Goal: Check status: Check status

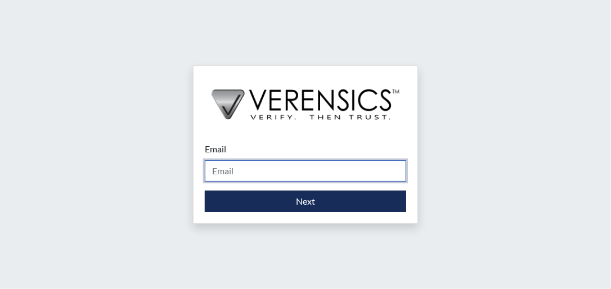
click at [222, 172] on input "Email" at bounding box center [305, 170] width 201 height 21
type input "[EMAIL_ADDRESS][PERSON_NAME][DOMAIN_NAME]"
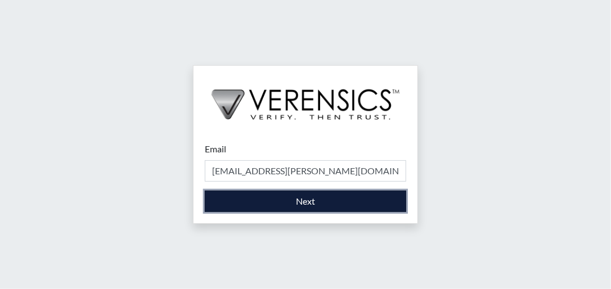
click at [246, 197] on button "Next" at bounding box center [305, 201] width 201 height 21
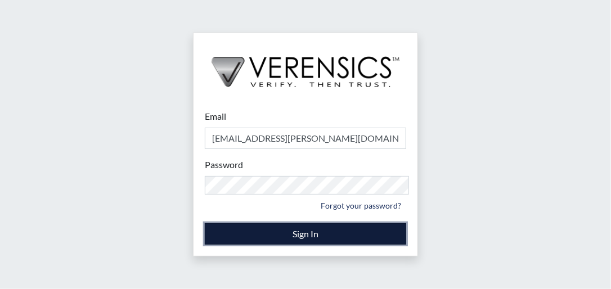
click at [259, 228] on button "Sign In" at bounding box center [305, 233] width 201 height 21
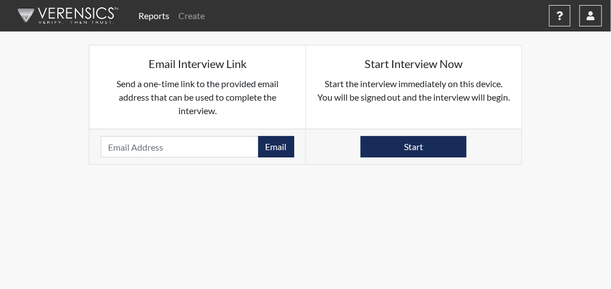
click at [155, 13] on link "Reports" at bounding box center [154, 15] width 40 height 22
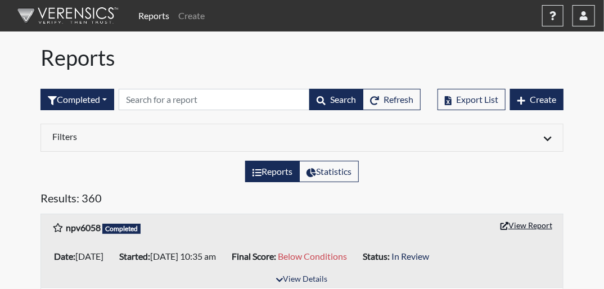
click at [536, 217] on button "View Report" at bounding box center [527, 225] width 62 height 17
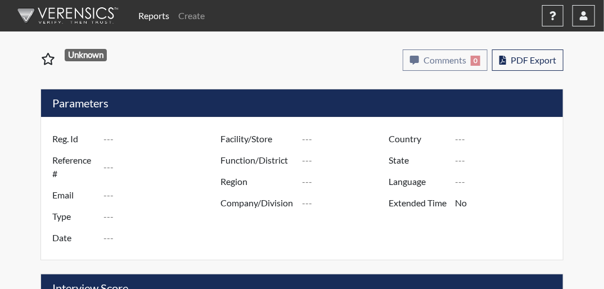
type input "npv6058"
type input "51736"
type input "---"
type input "Corrections Pre-Employment"
type input "Oct 15, 2025"
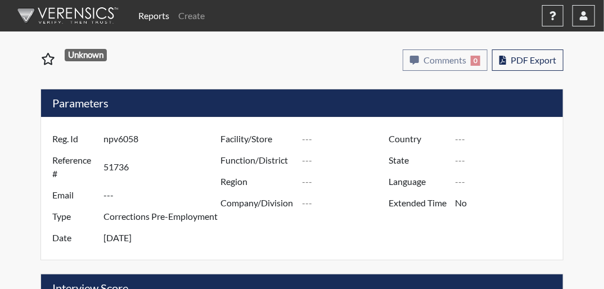
type input "Dooly SP"
type input "Southwest Region"
type input "United States"
type input "Georgia"
type input "English"
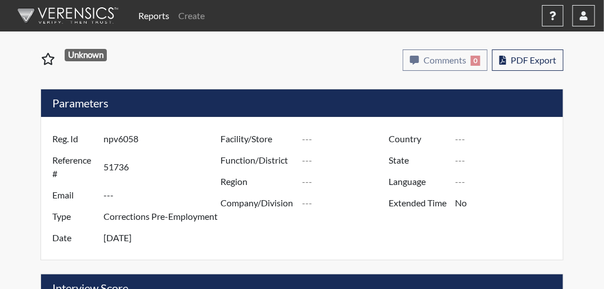
type input "Below Conditions"
type input "In Review"
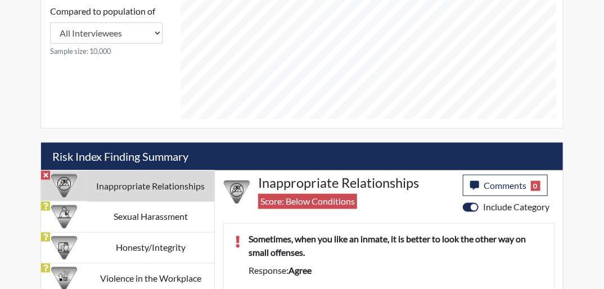
scroll to position [579, 0]
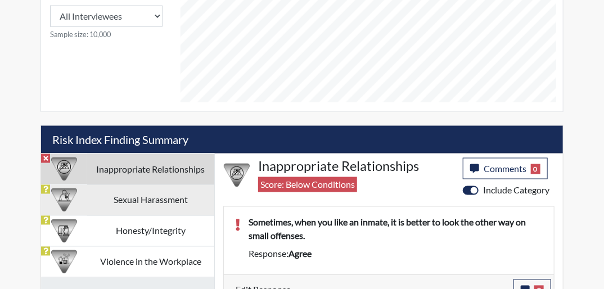
click at [160, 185] on td "Sexual Harassment" at bounding box center [151, 200] width 128 height 31
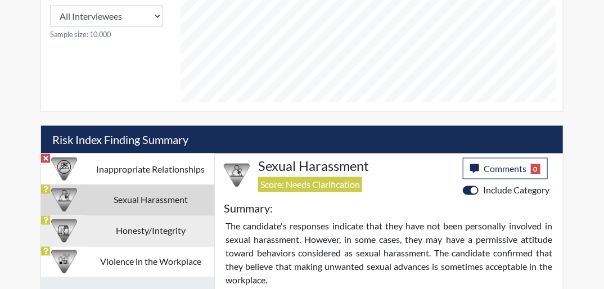
click at [168, 216] on td "Honesty/Integrity" at bounding box center [151, 231] width 128 height 31
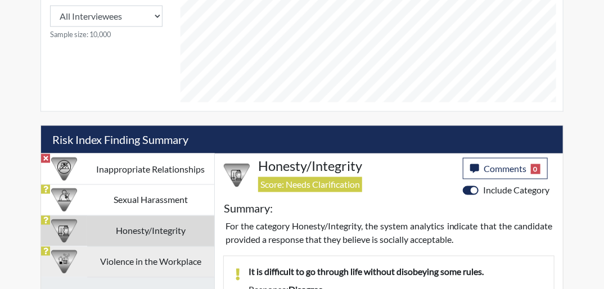
click at [175, 247] on td "Violence in the Workplace" at bounding box center [151, 262] width 128 height 31
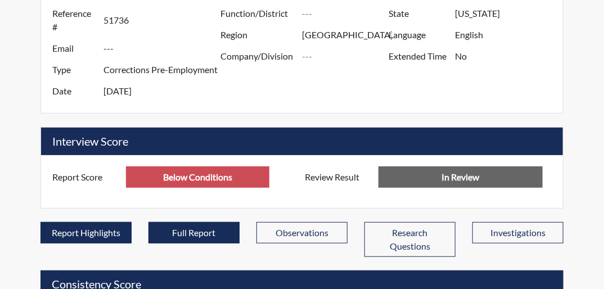
scroll to position [0, 0]
